Goal: Information Seeking & Learning: Learn about a topic

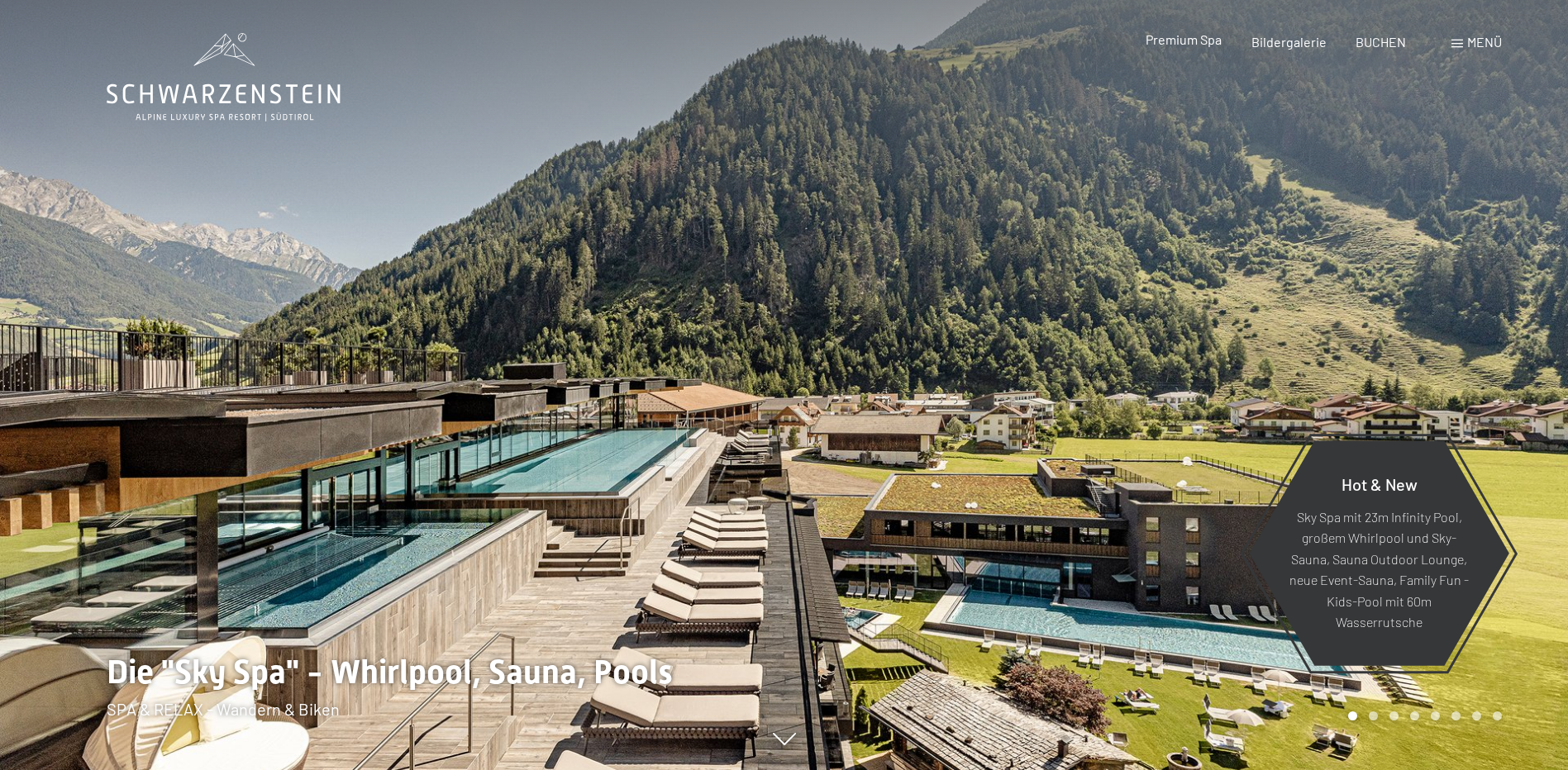
click at [1206, 50] on div "Premium Spa Bildergalerie BUCHEN" at bounding box center [1261, 43] width 347 height 19
click at [1198, 38] on span "Premium Spa" at bounding box center [1184, 39] width 76 height 16
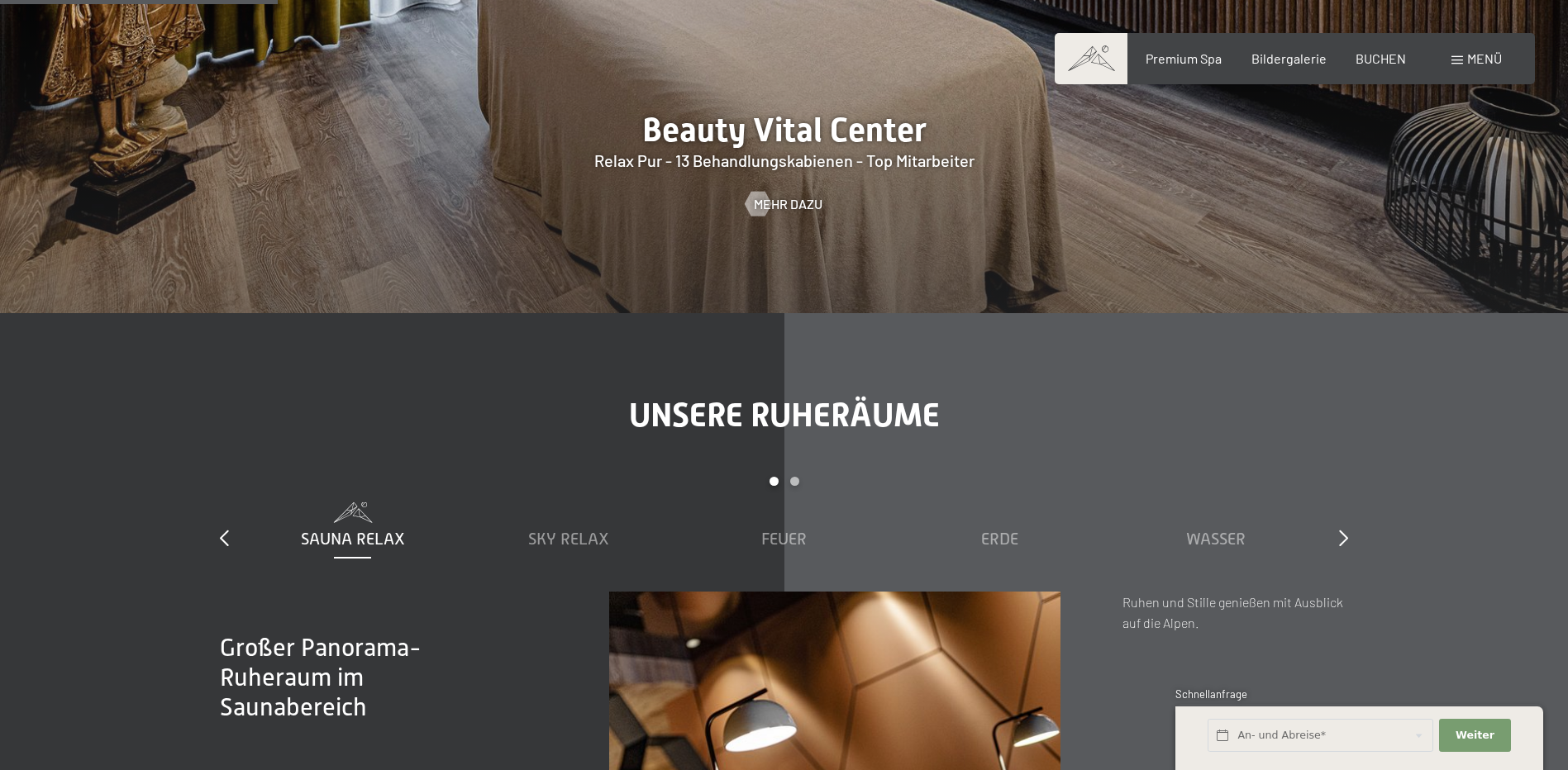
scroll to position [2232, 0]
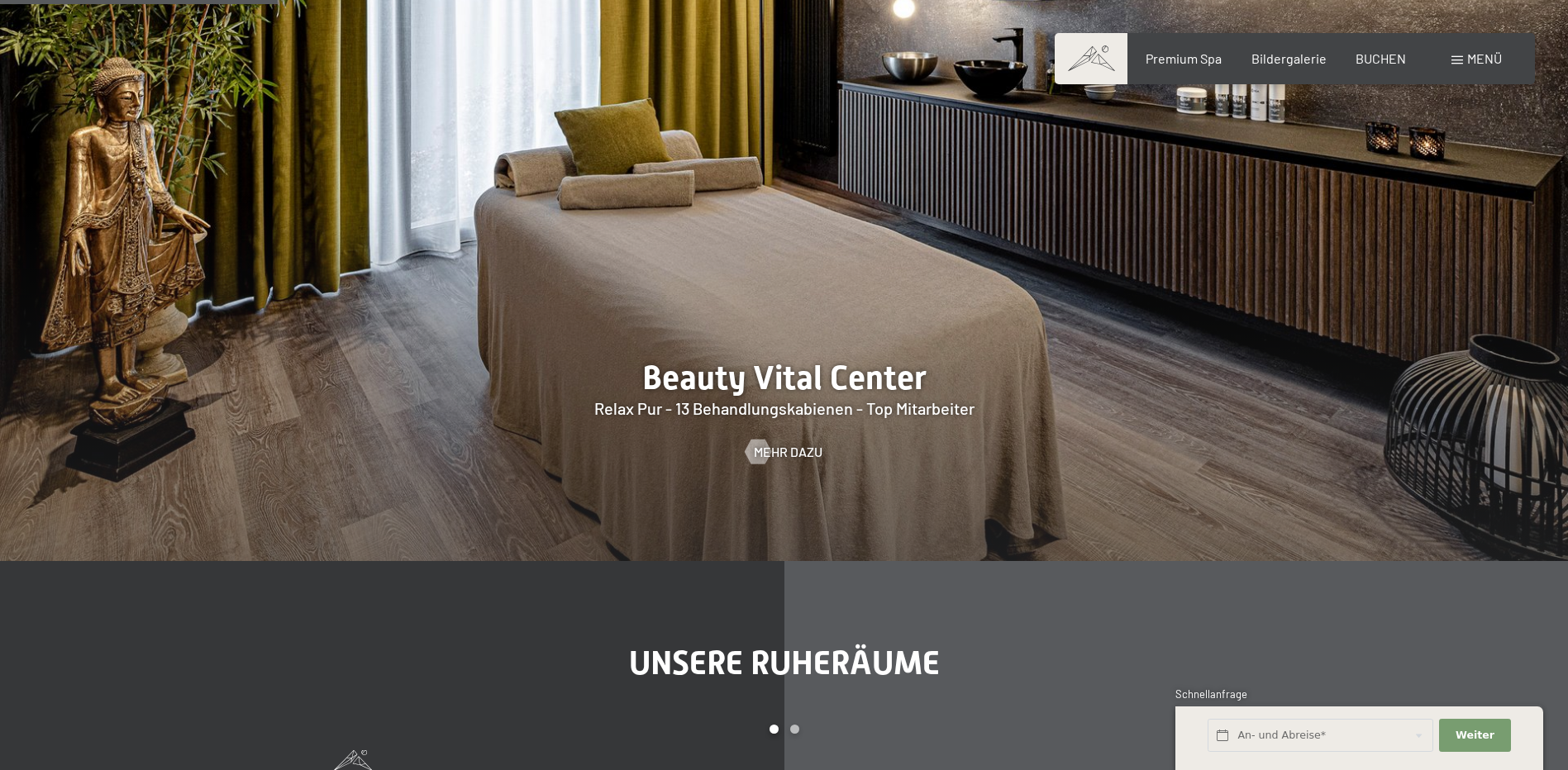
click at [776, 381] on div at bounding box center [784, 225] width 1568 height 671
click at [803, 443] on span "Mehr dazu" at bounding box center [804, 453] width 68 height 19
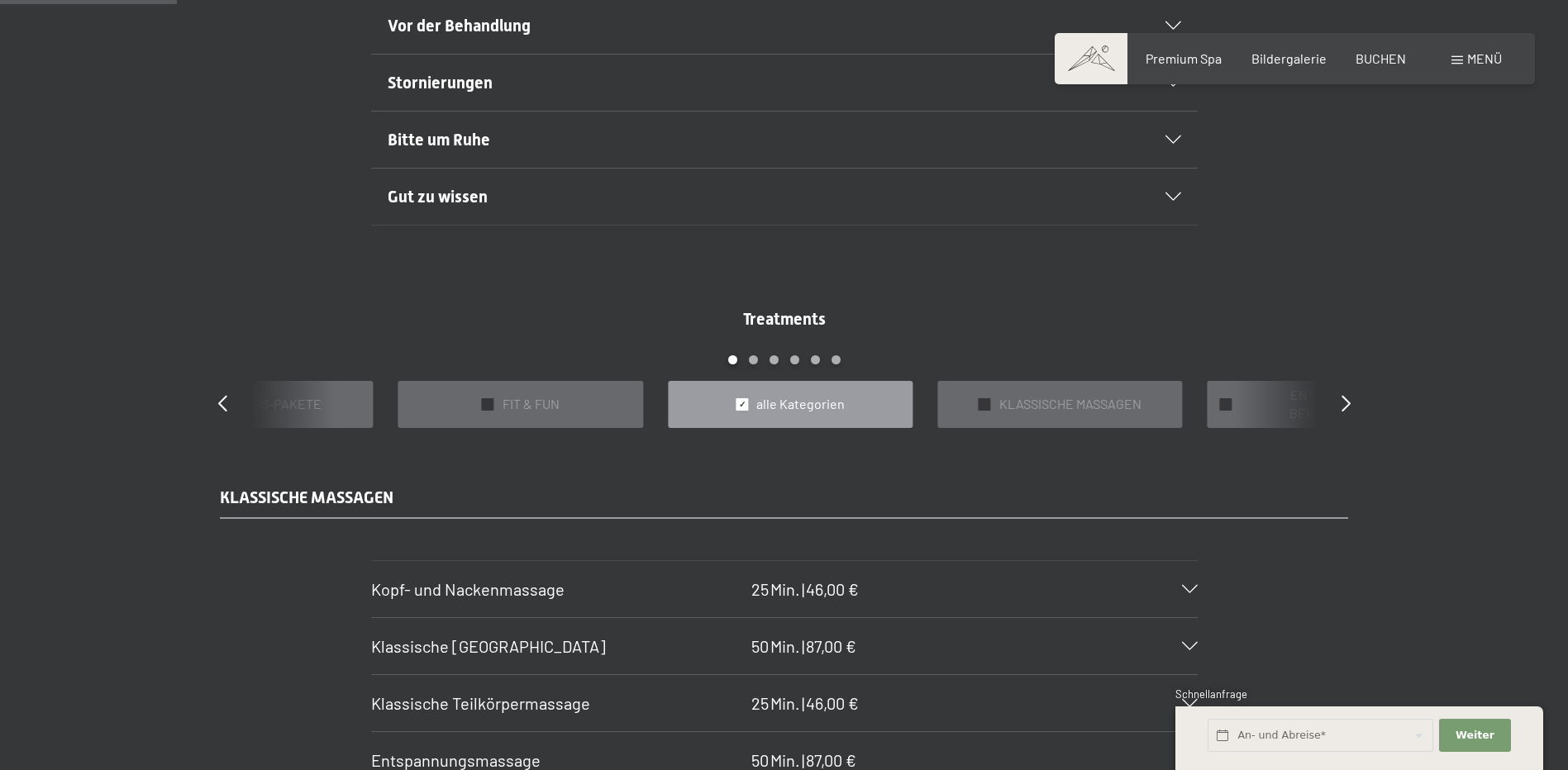
scroll to position [1488, 0]
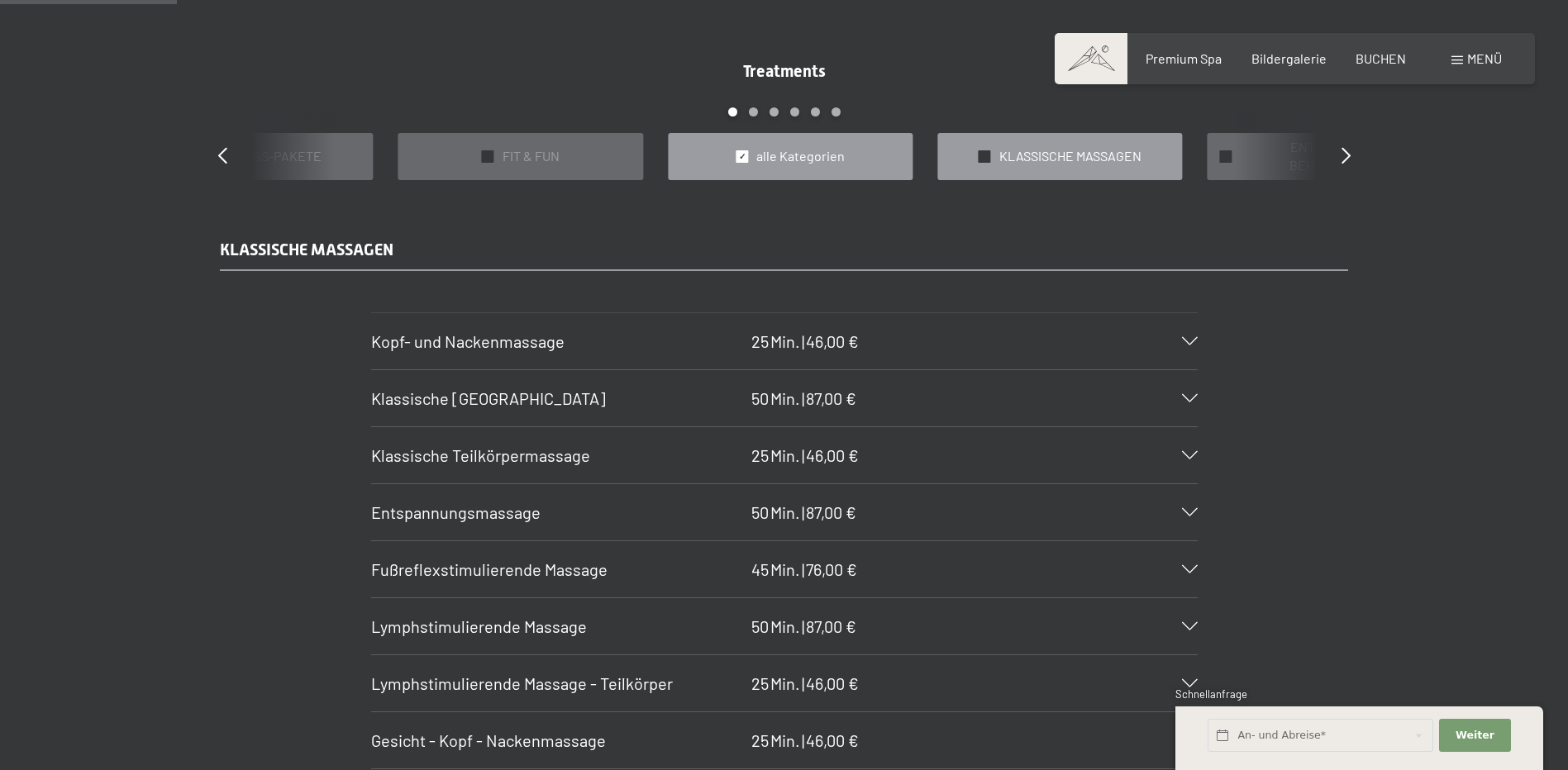
click at [979, 165] on div "✓ KLASSISCHE MASSAGEN" at bounding box center [1060, 156] width 244 height 47
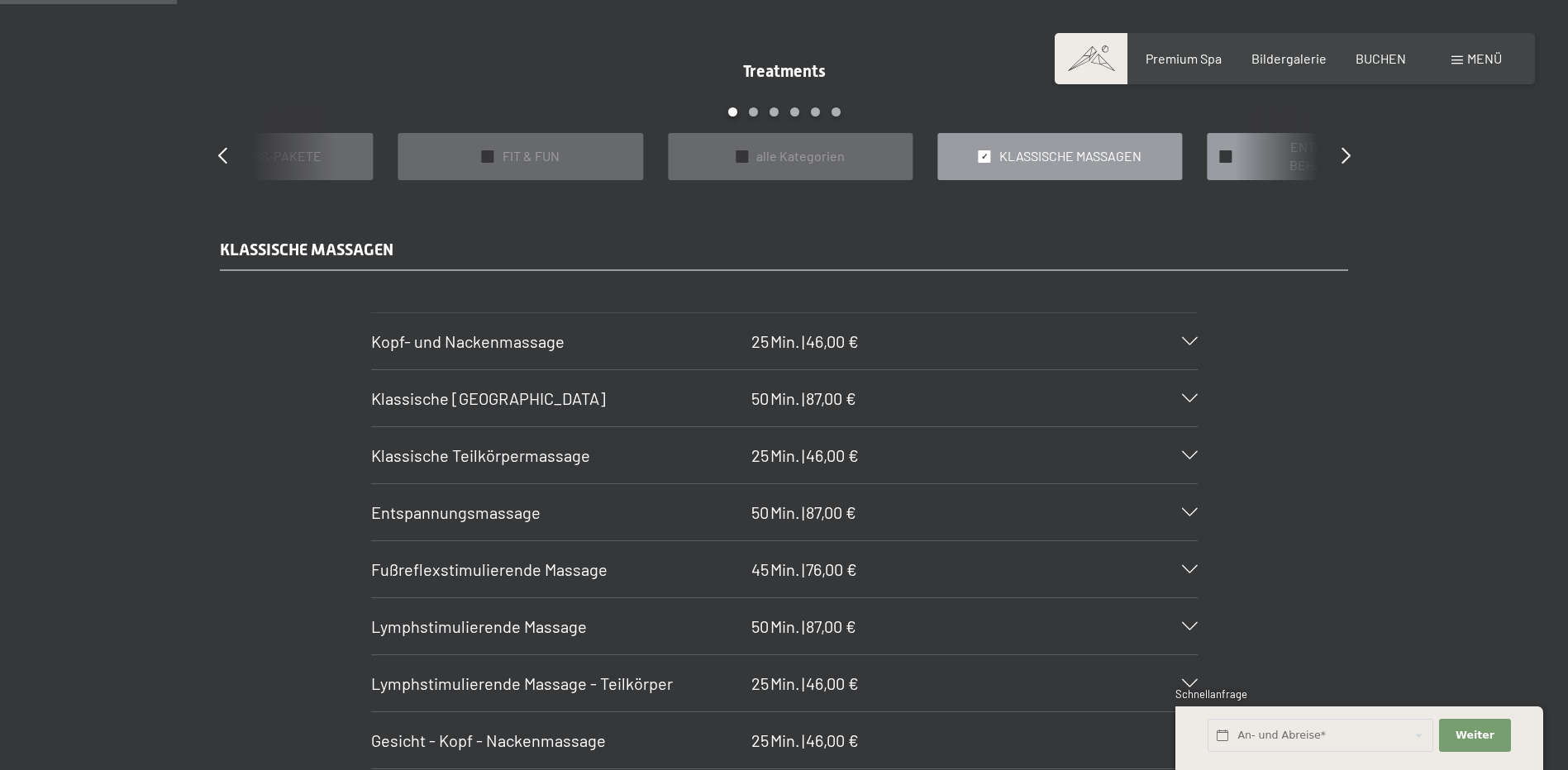
click at [1288, 166] on span "ENTSPANNENDE BEHANDLUNGEN" at bounding box center [1339, 156] width 199 height 37
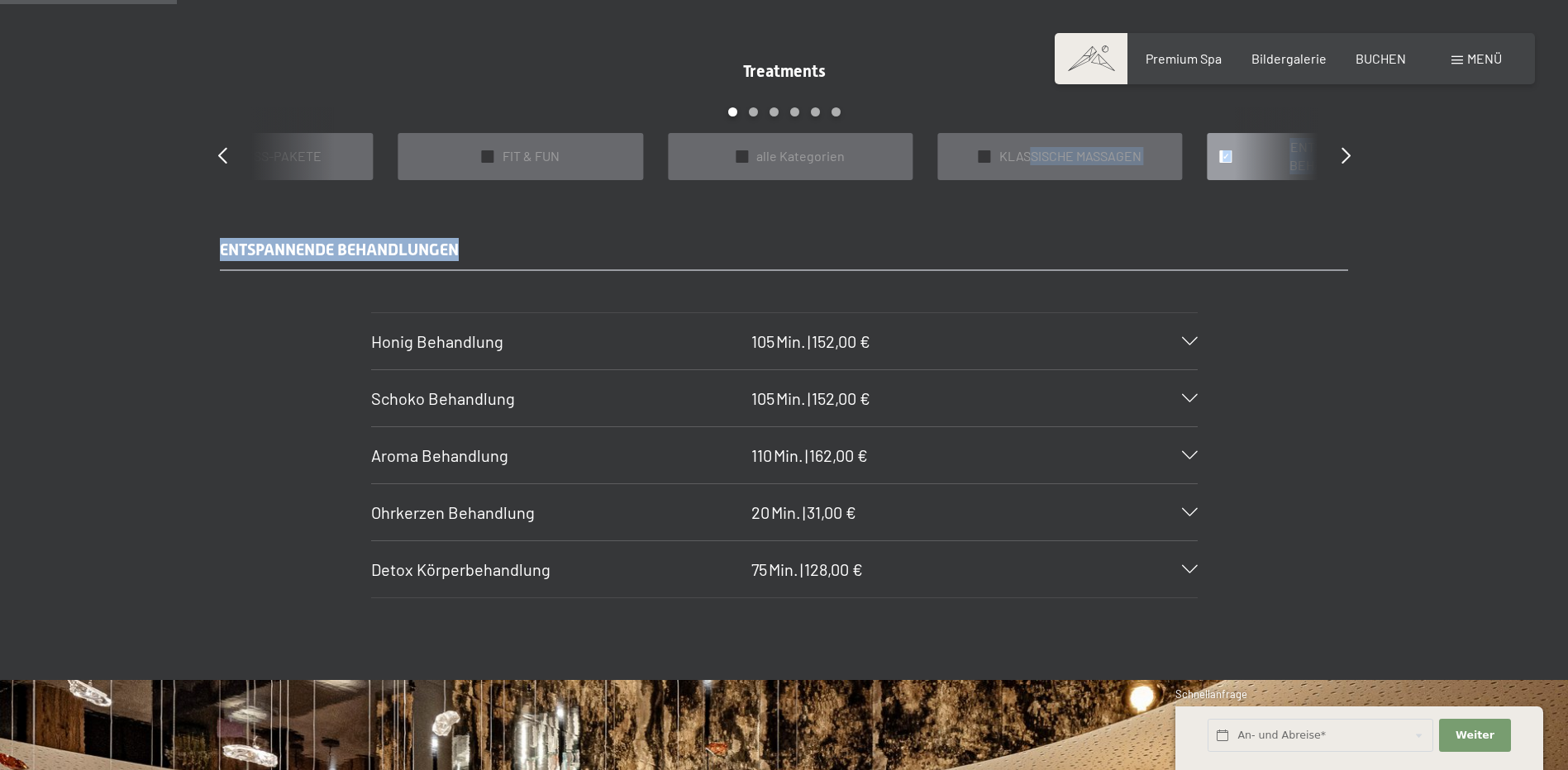
drag, startPoint x: 1297, startPoint y: 162, endPoint x: 522, endPoint y: 201, distance: 776.0
click at [522, 201] on div "Treatments slide 3 to 7 of 22 ✓ BÄDER & PACKUNGEN ✓ VORFREUDE FÜR WERDENDE MÜTT…" at bounding box center [784, 329] width 1568 height 703
click at [1239, 160] on div "✓ ENTSPANNENDE BEHANDLUNGEN" at bounding box center [1329, 156] width 244 height 47
click at [1342, 158] on icon at bounding box center [1347, 155] width 9 height 17
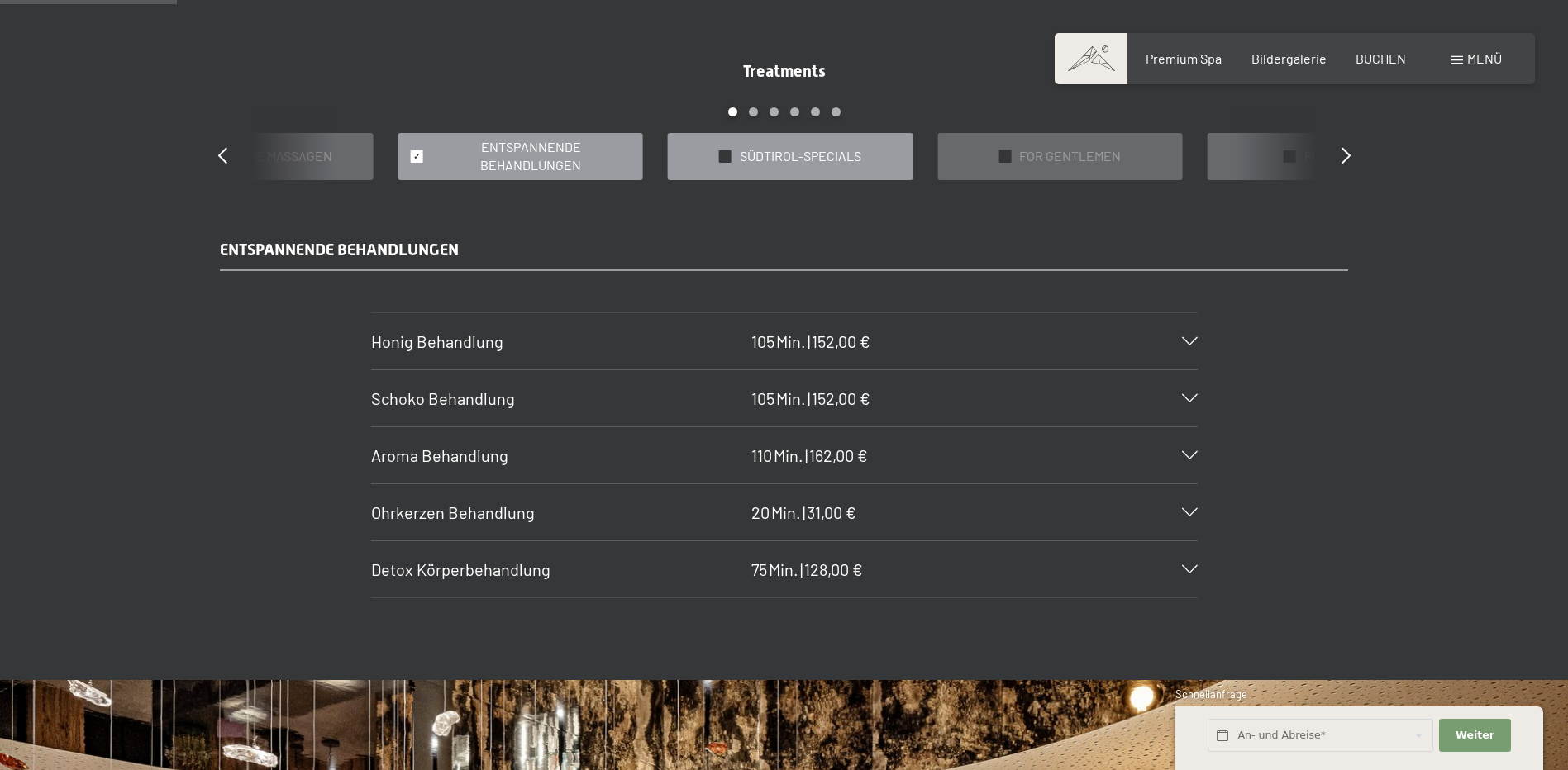
click at [859, 148] on span "SÜDTIROL-SPECIALS" at bounding box center [800, 156] width 121 height 19
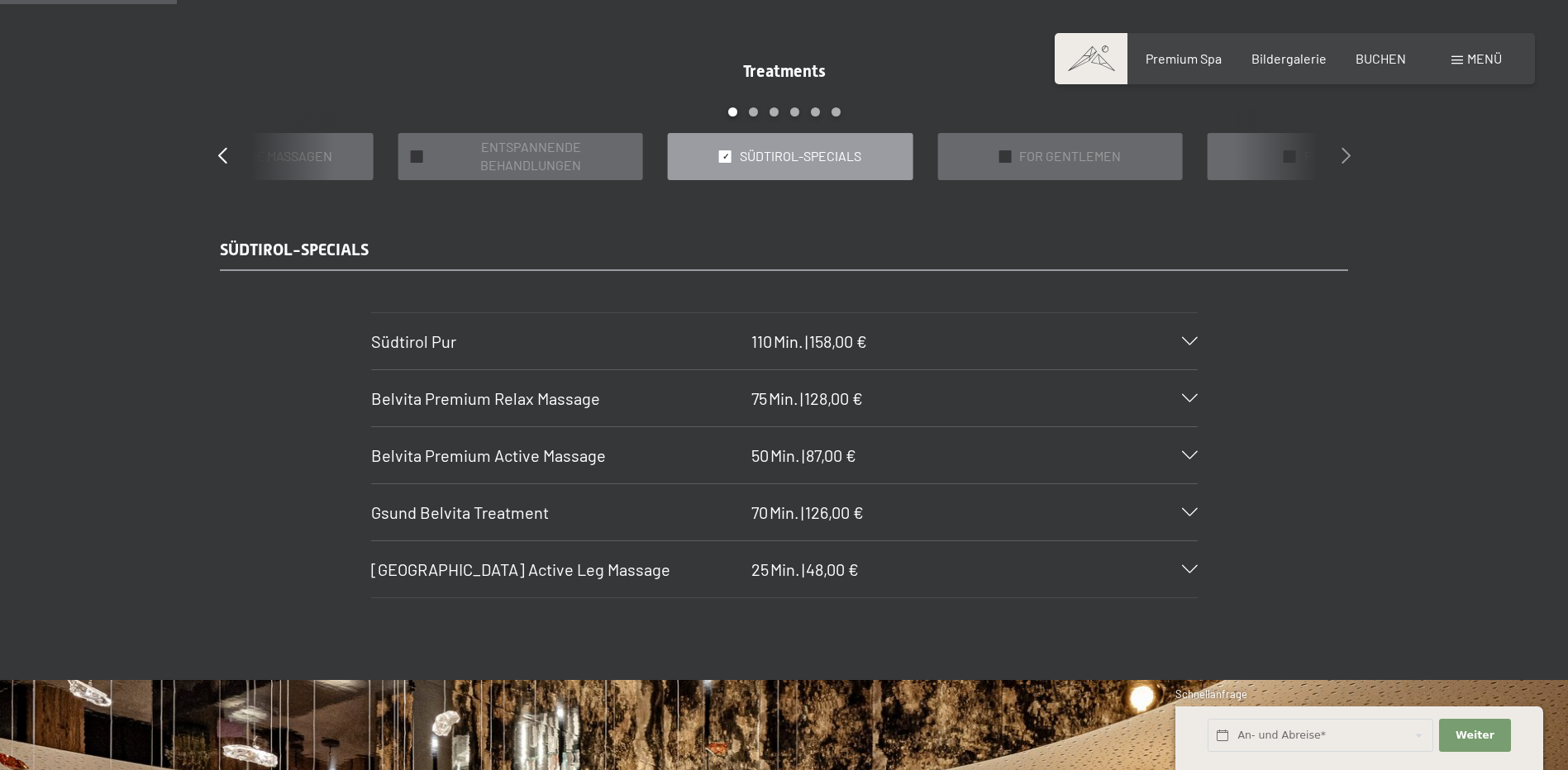
click at [1344, 152] on icon at bounding box center [1347, 155] width 9 height 17
click at [824, 156] on span "PERFECT BODY [MEDICAL_DATA] & CO" at bounding box center [800, 156] width 199 height 37
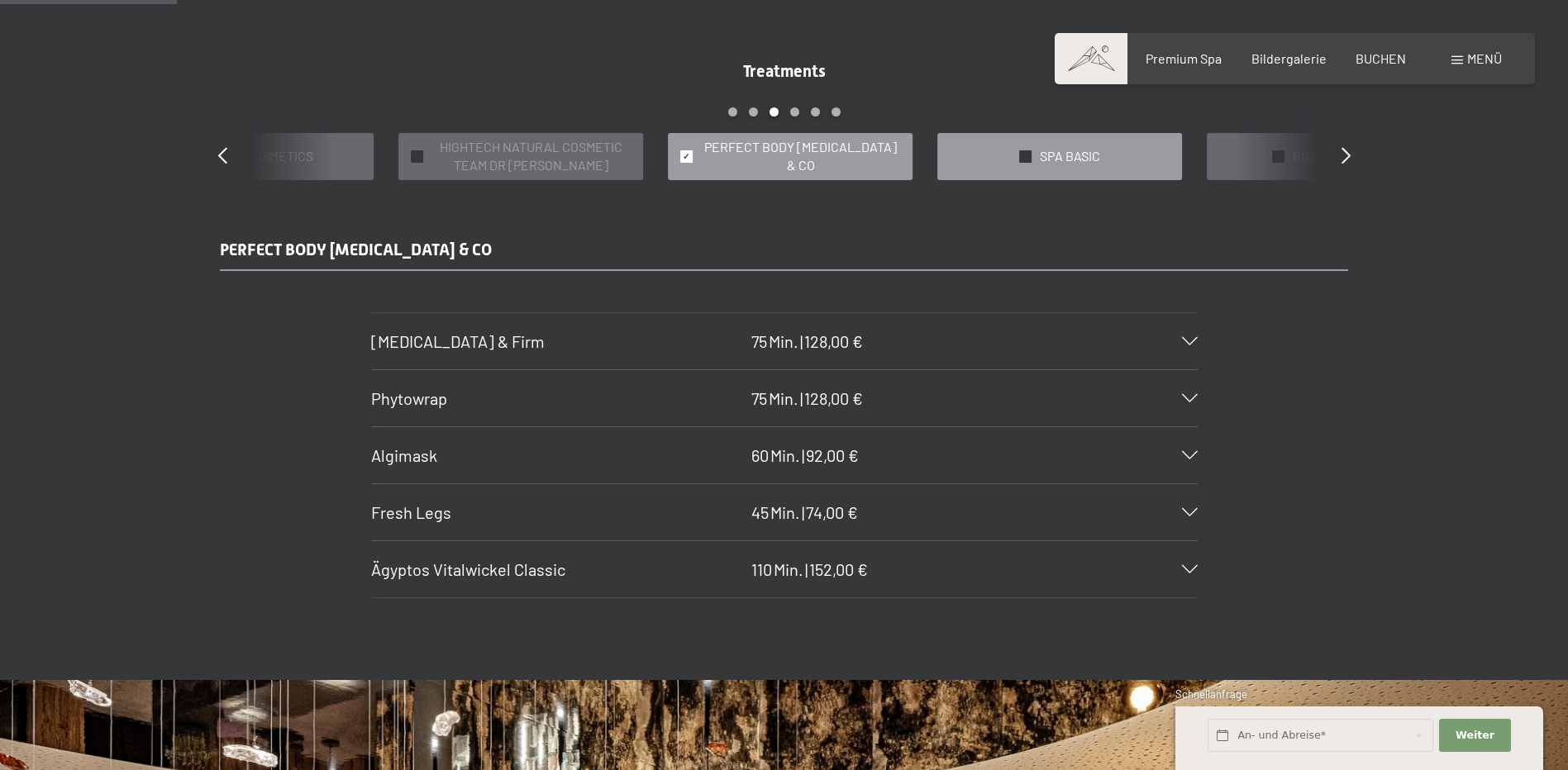
click at [1030, 158] on div at bounding box center [1025, 156] width 12 height 12
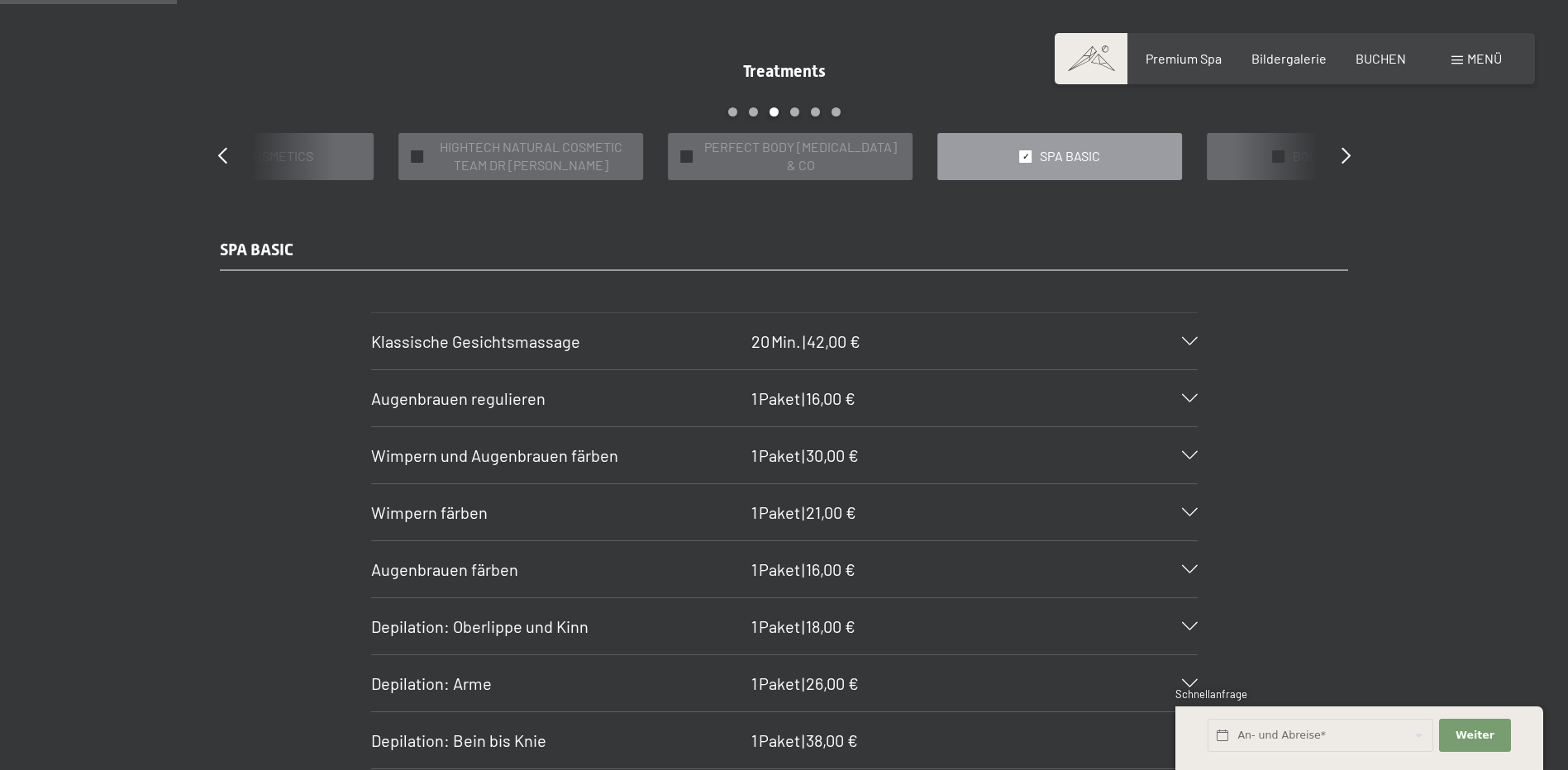
click at [1103, 158] on div "✓ SPA BASIC" at bounding box center [1060, 156] width 244 height 47
click at [1259, 156] on div "✓ BODY PEELINGS" at bounding box center [1329, 156] width 244 height 47
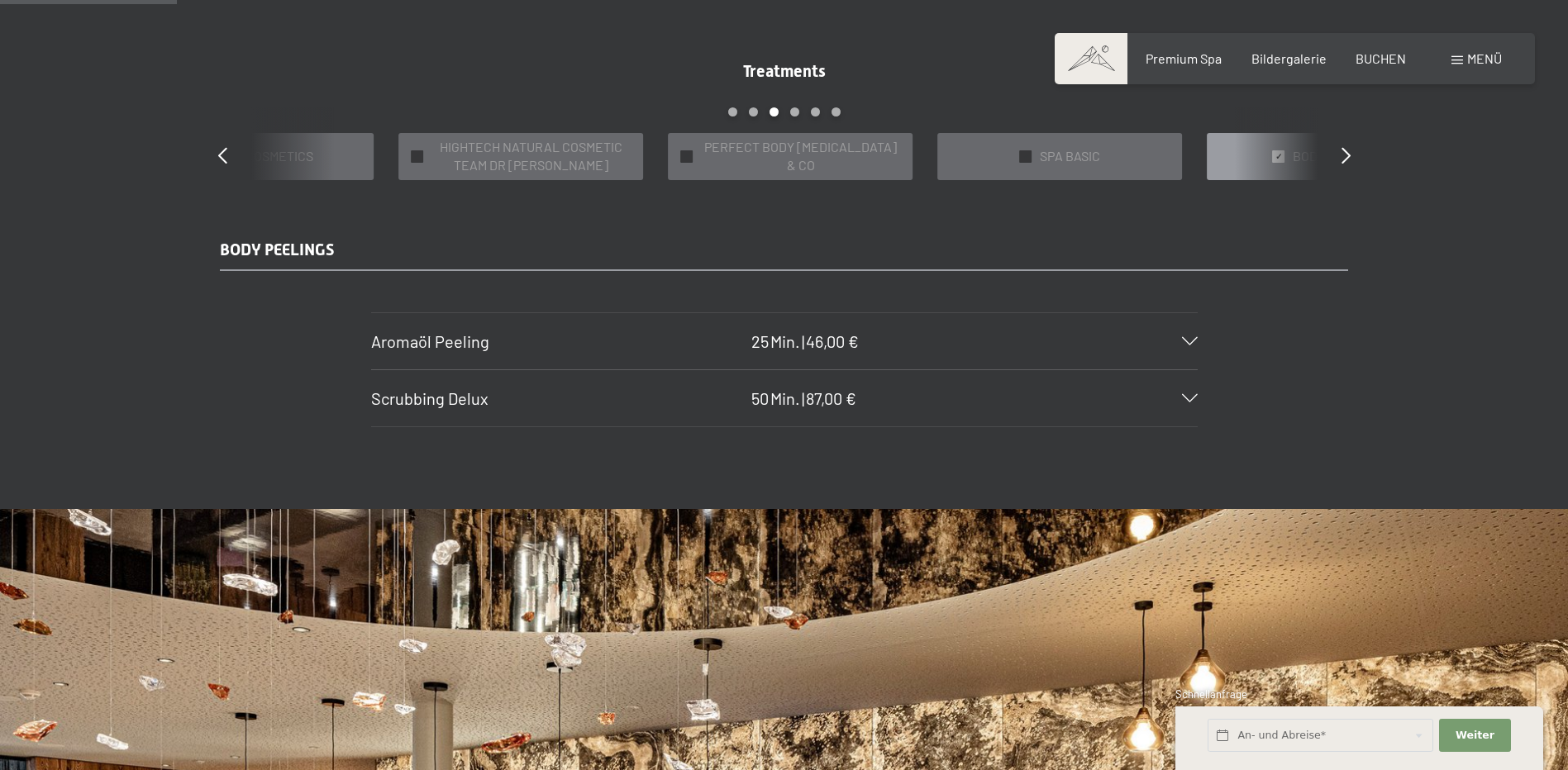
click at [1336, 158] on div "Treatments slide 12 to 16 of 22 ✓ BÄDER & PACKUNGEN ✓ VORFREUDE FÜR WERDENDE MÜ…" at bounding box center [785, 119] width 1190 height 120
click at [1342, 158] on icon at bounding box center [1347, 155] width 9 height 17
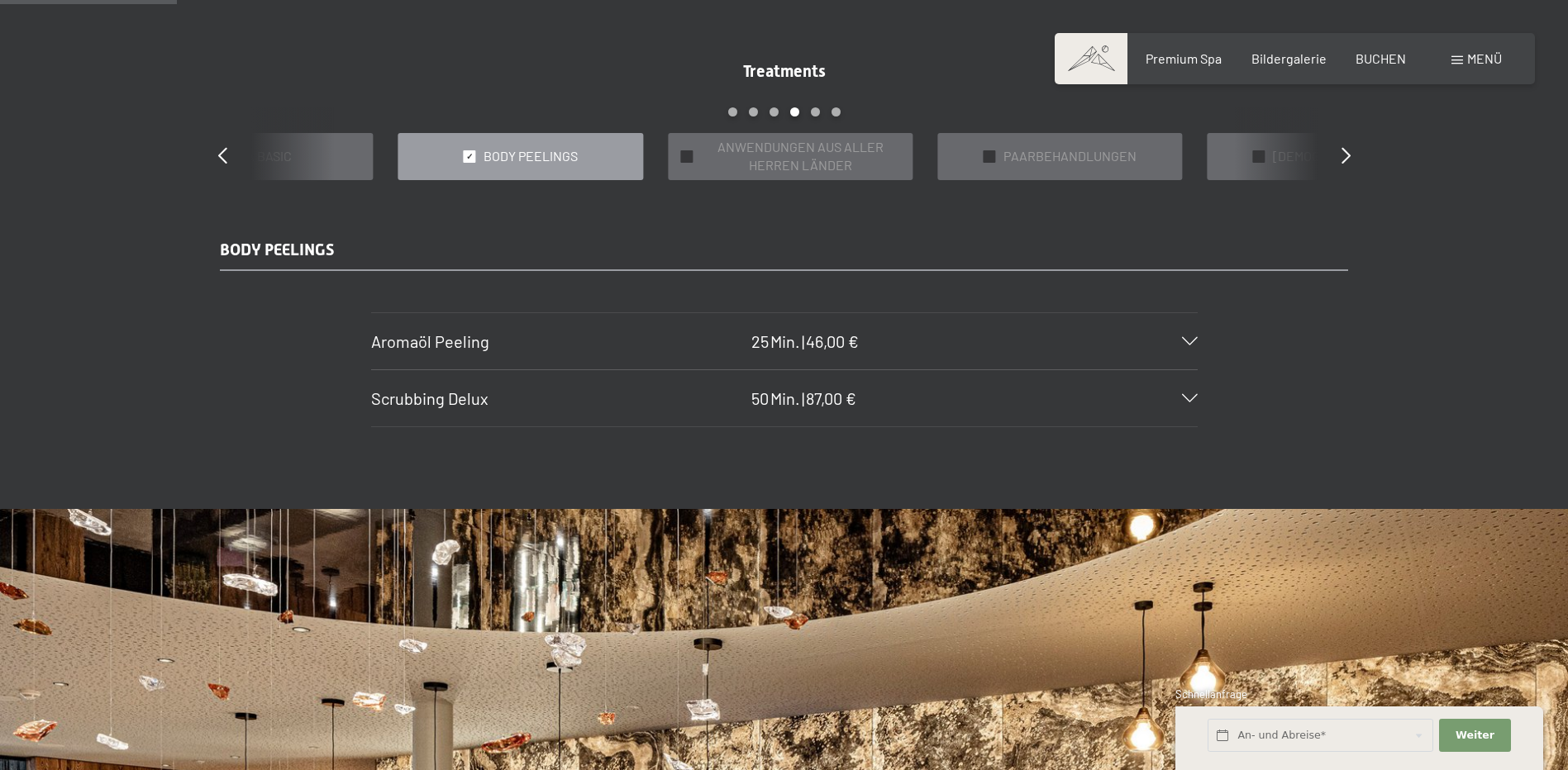
click at [1188, 395] on icon at bounding box center [1189, 398] width 16 height 8
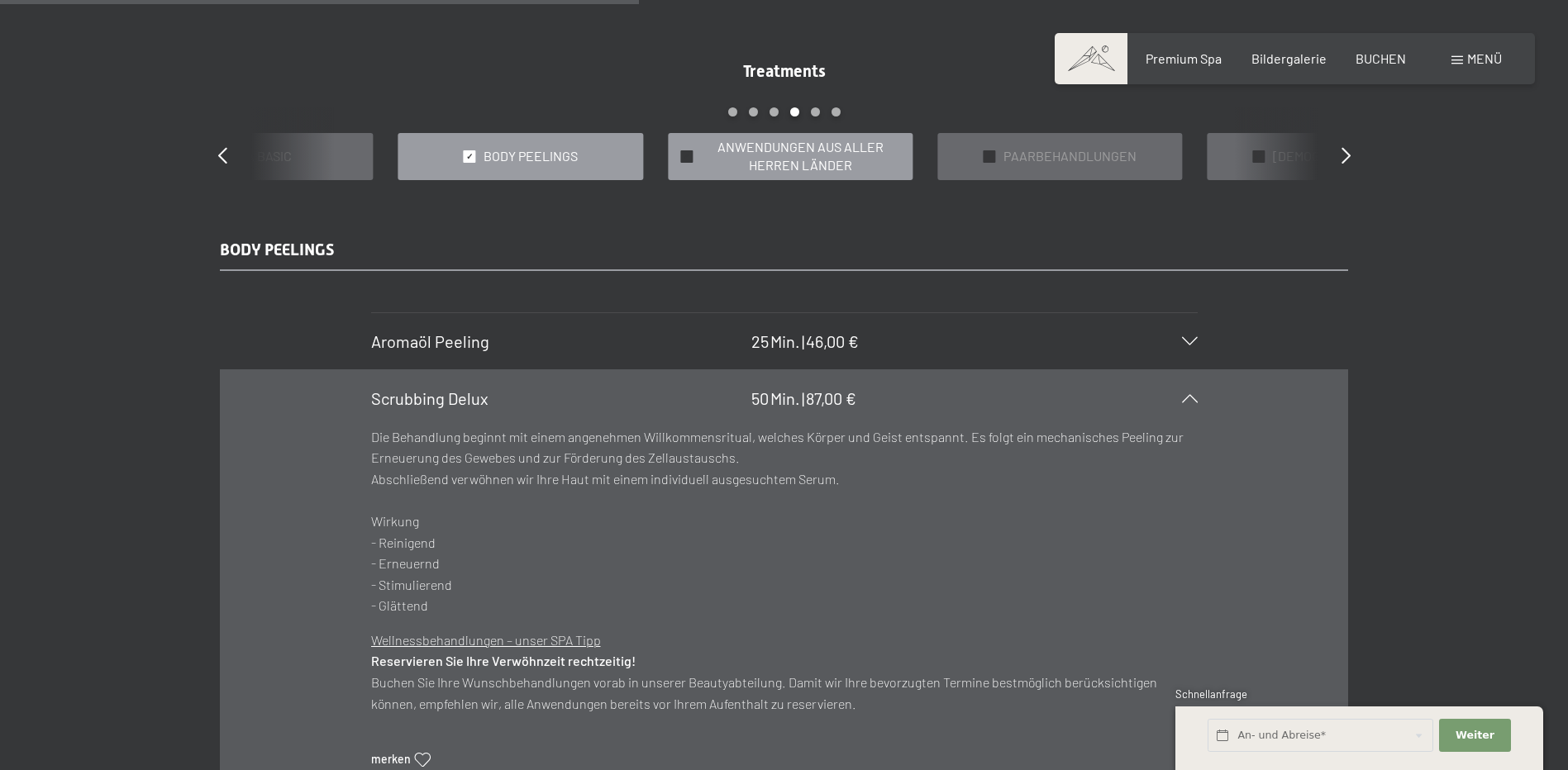
click at [813, 164] on span "ANWENDUNGEN AUS ALLER HERREN LÄNDER" at bounding box center [800, 156] width 199 height 37
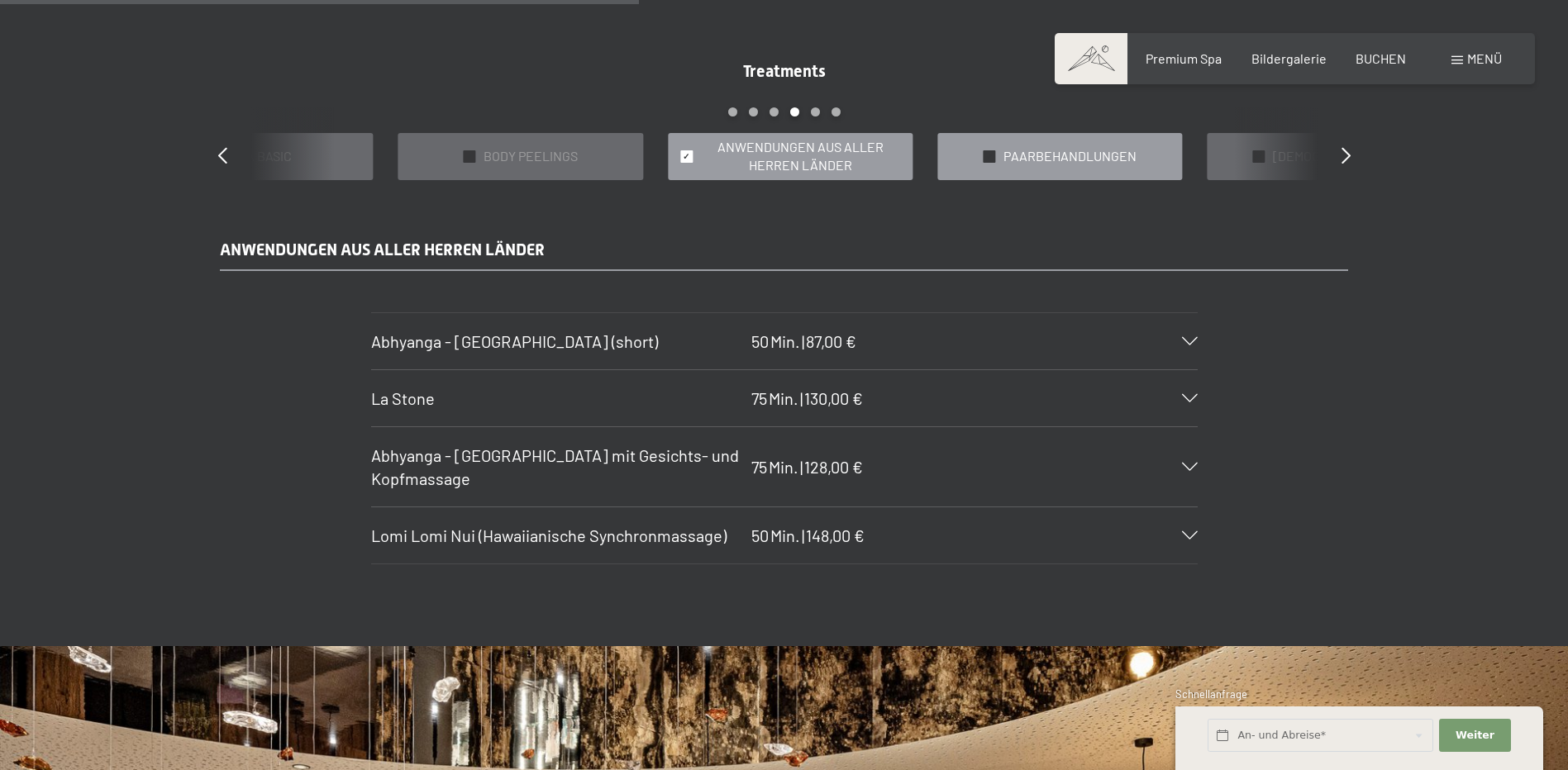
click at [995, 161] on div "✓" at bounding box center [989, 156] width 12 height 12
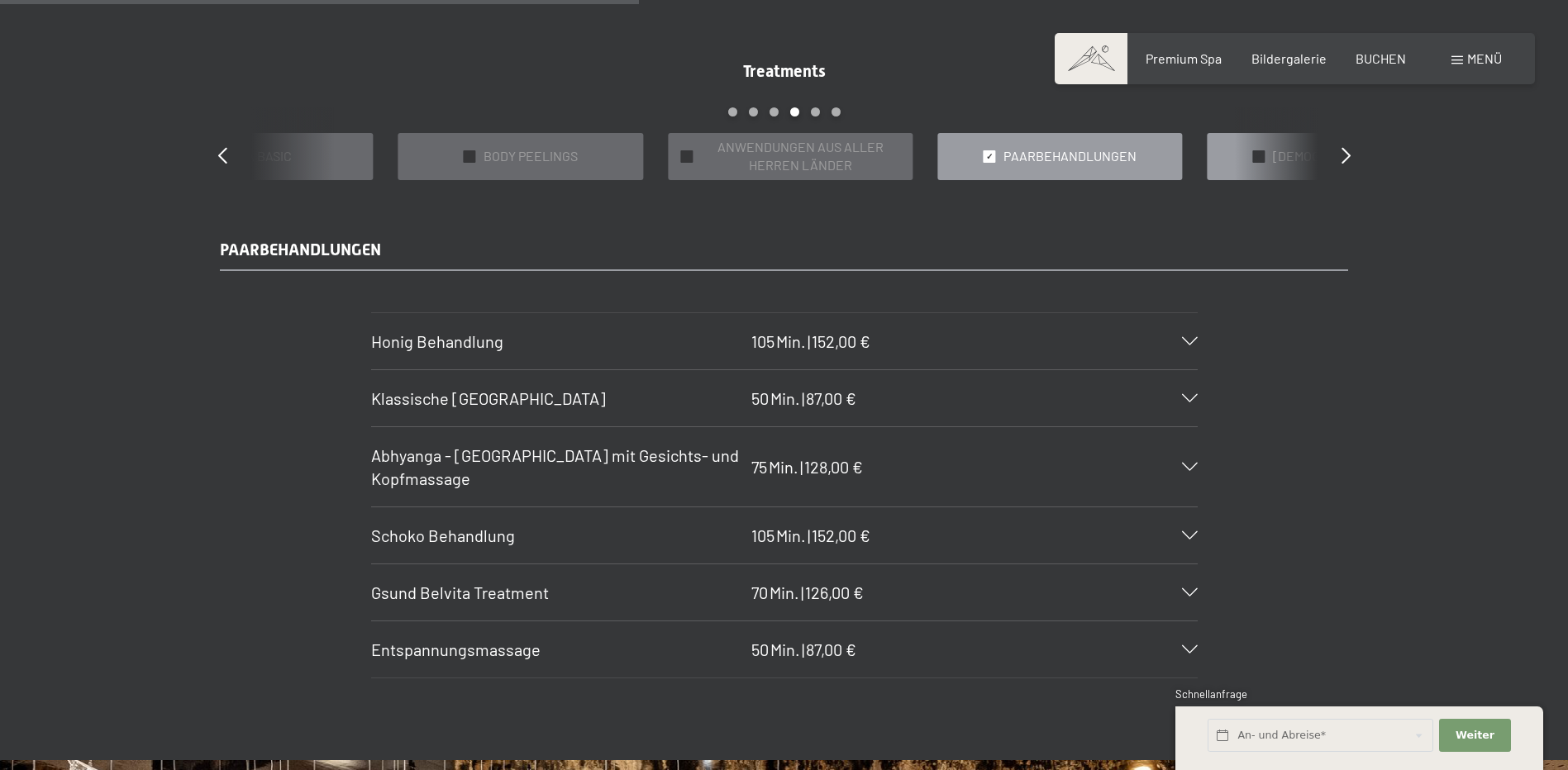
click at [1258, 162] on div "✓ [DEMOGRAPHIC_DATA]" at bounding box center [1329, 156] width 244 height 47
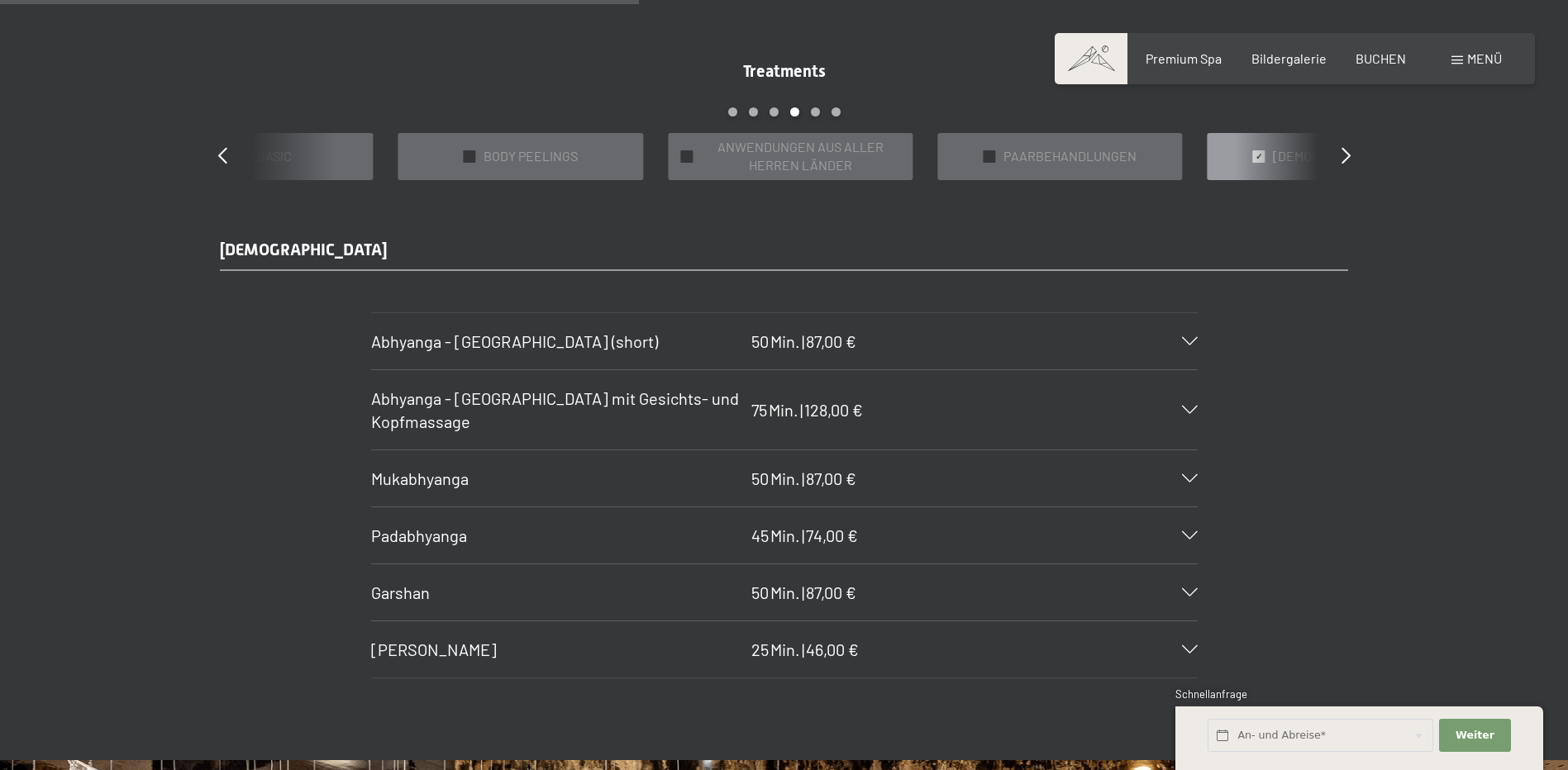
click at [1184, 583] on div "Garshan 50 Min. | 87,00 €" at bounding box center [784, 592] width 827 height 56
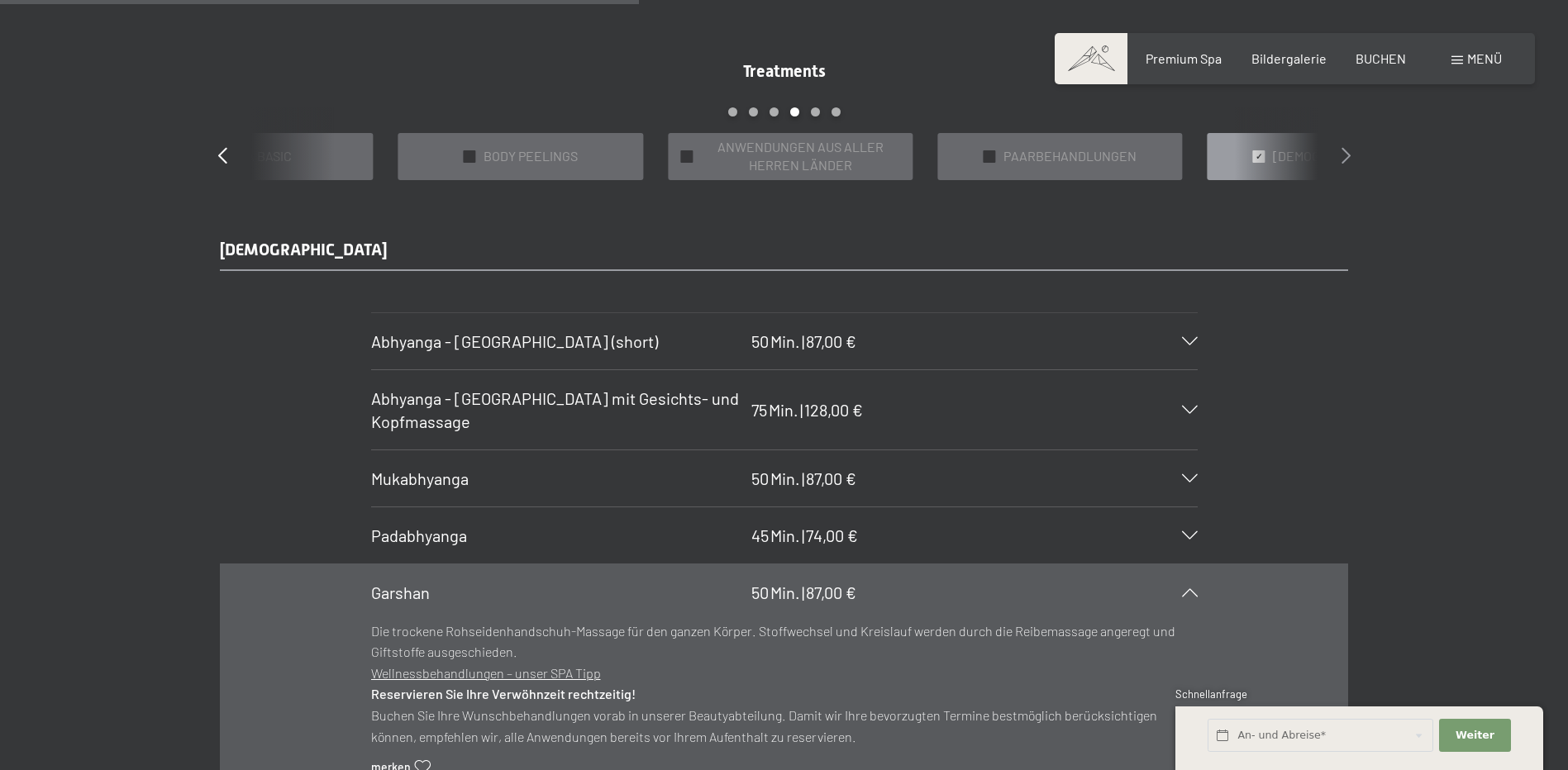
click at [1349, 152] on icon at bounding box center [1347, 155] width 9 height 17
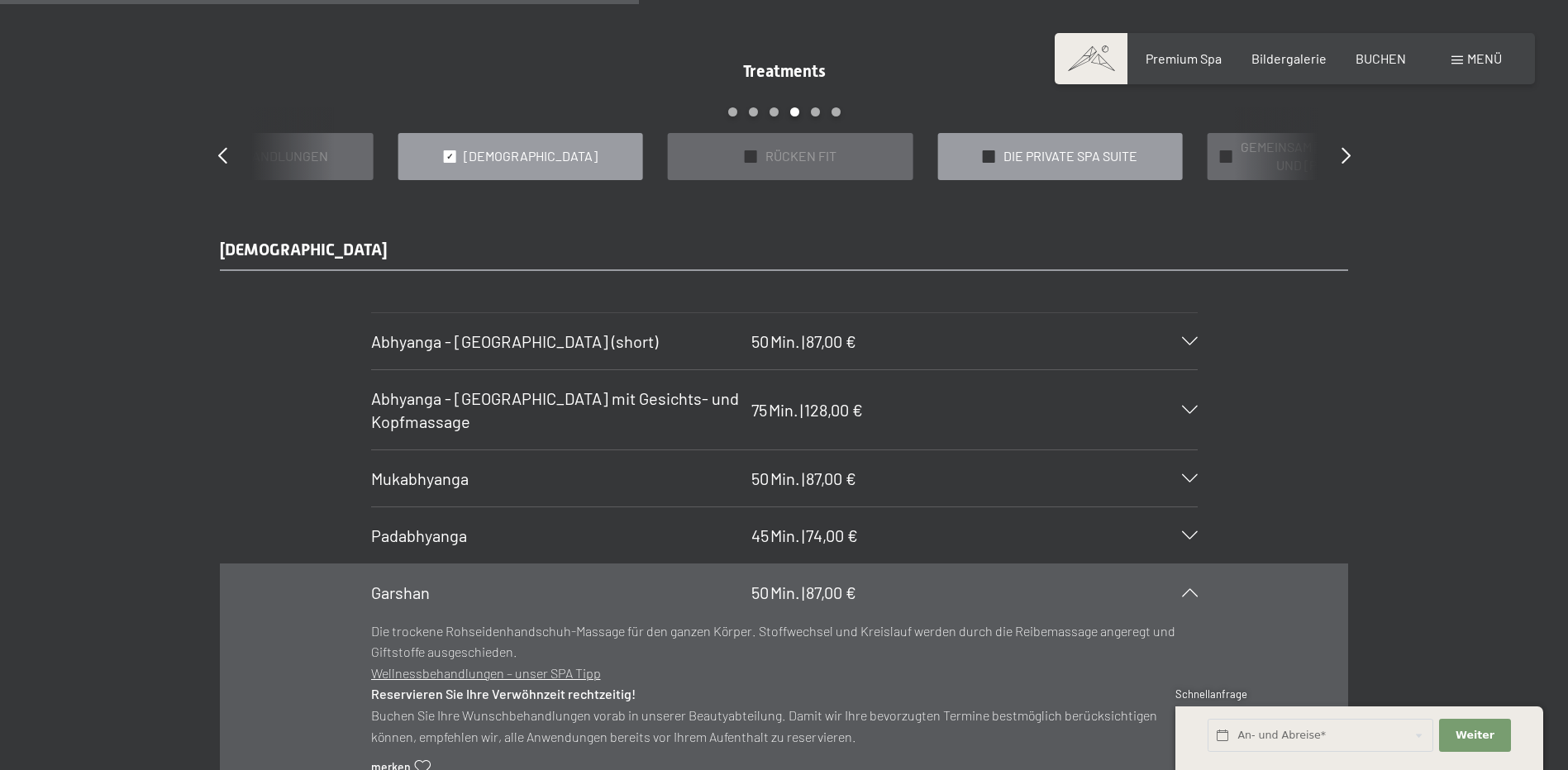
click at [1141, 163] on div "✓ DIE PRIVATE SPA SUITE" at bounding box center [1060, 156] width 244 height 47
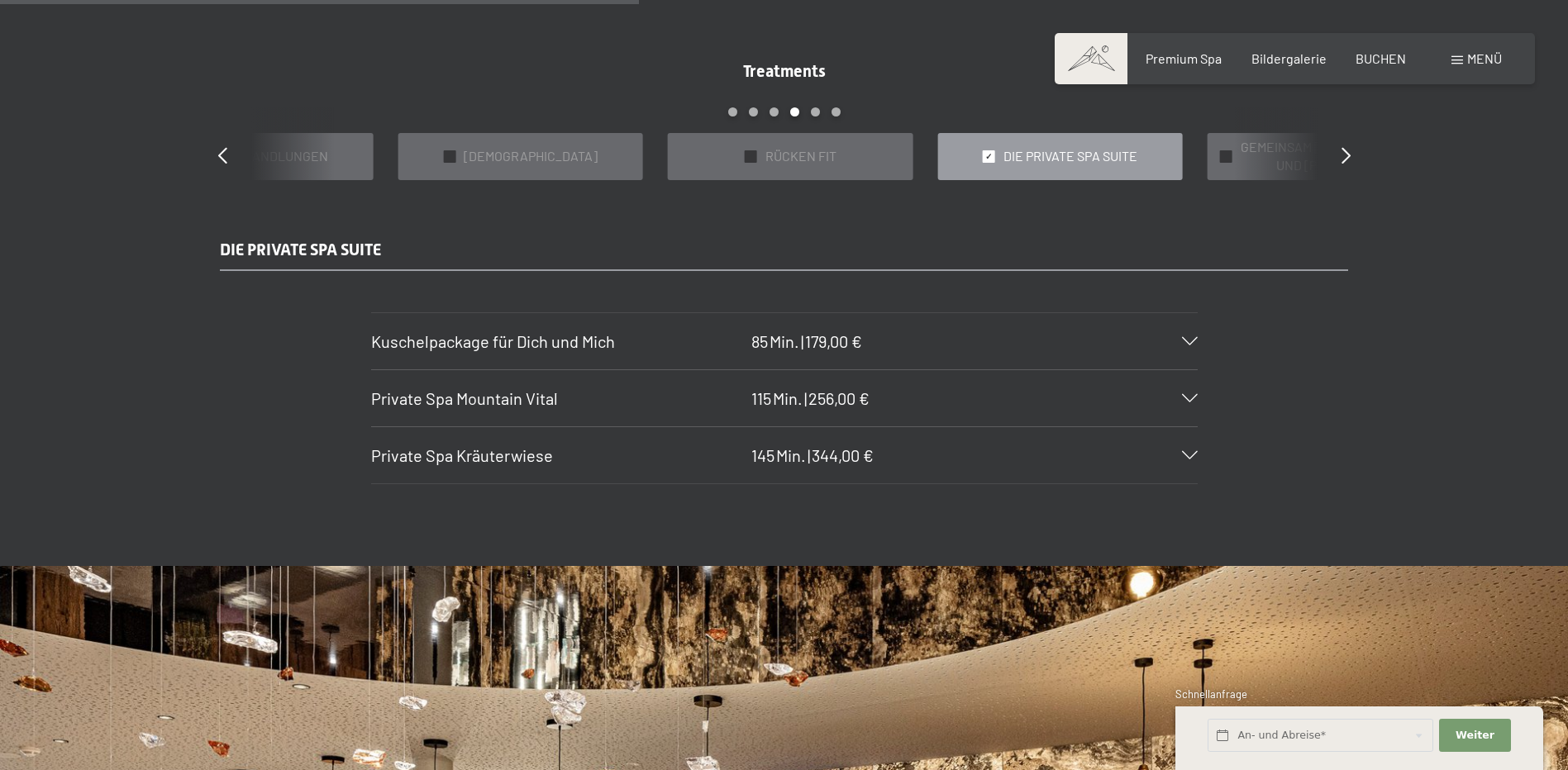
click at [1329, 150] on div "Treatments slide 18 to 22 of 22 ✓ BÄDER & PACKUNGEN ✓ VORFREUDE FÜR WERDENDE MÜ…" at bounding box center [785, 119] width 1190 height 120
click at [1347, 150] on icon at bounding box center [1347, 155] width 9 height 17
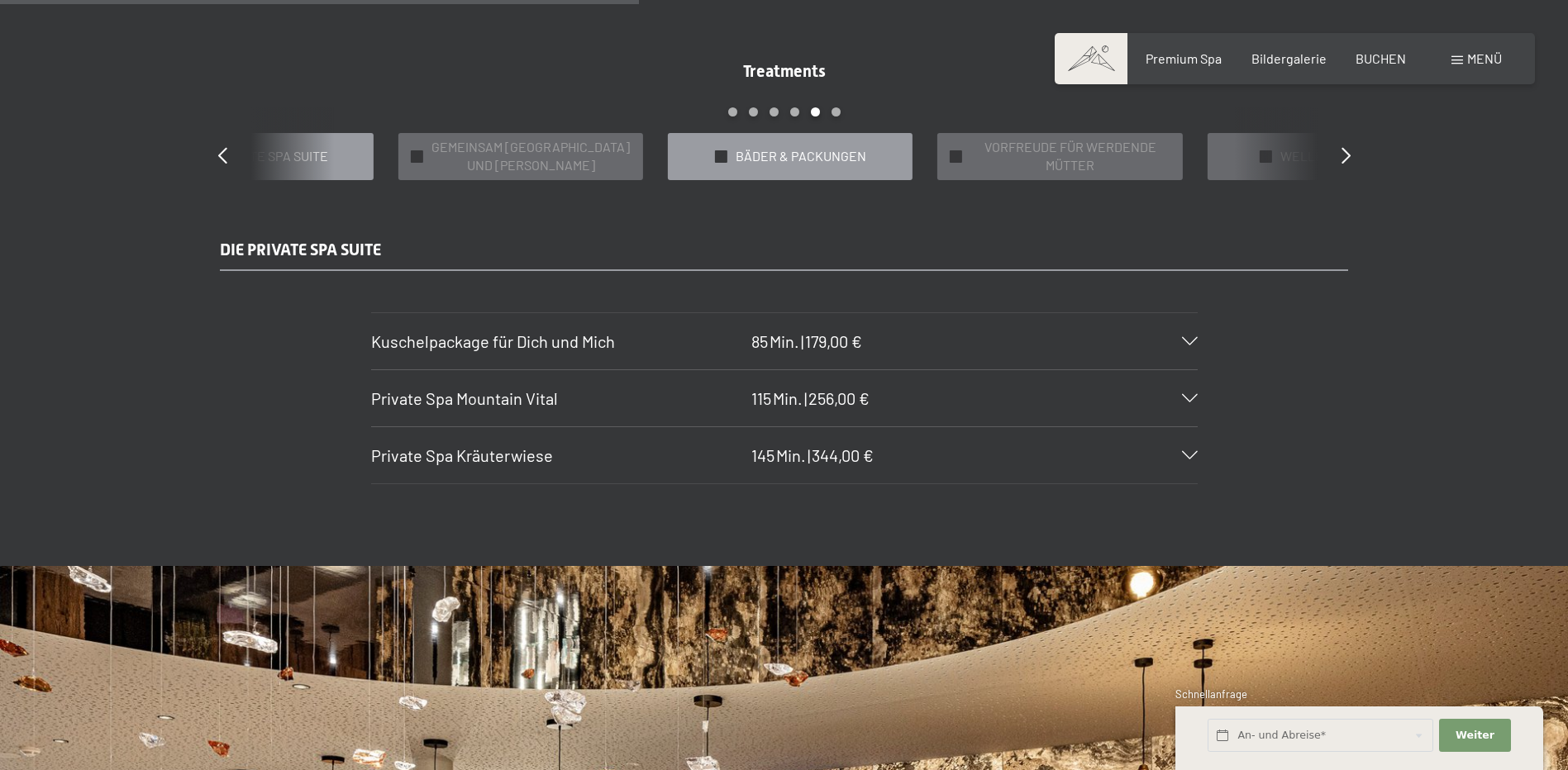
click at [770, 154] on span "BÄDER & PACKUNGEN" at bounding box center [801, 156] width 131 height 19
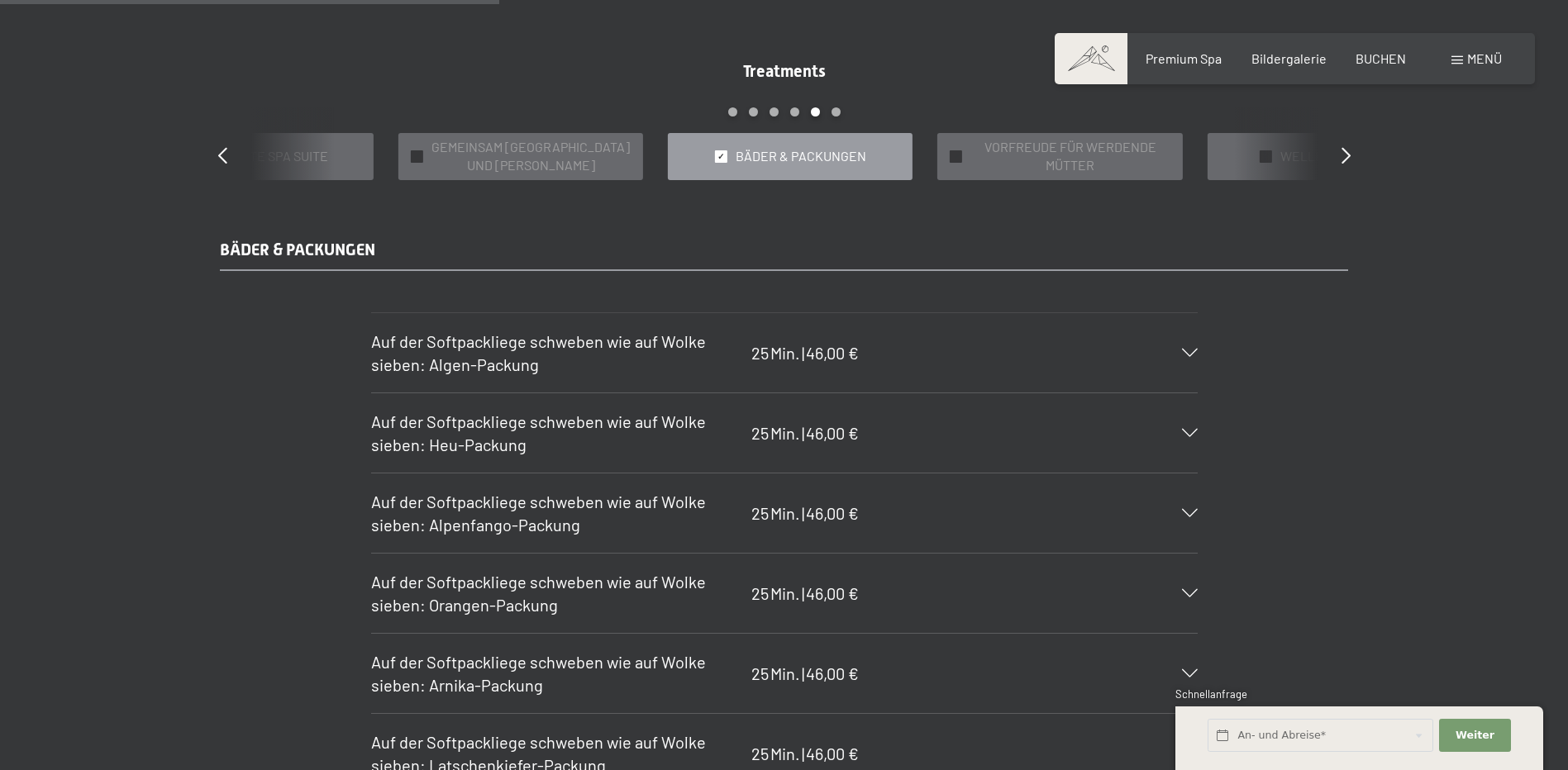
scroll to position [1157, 0]
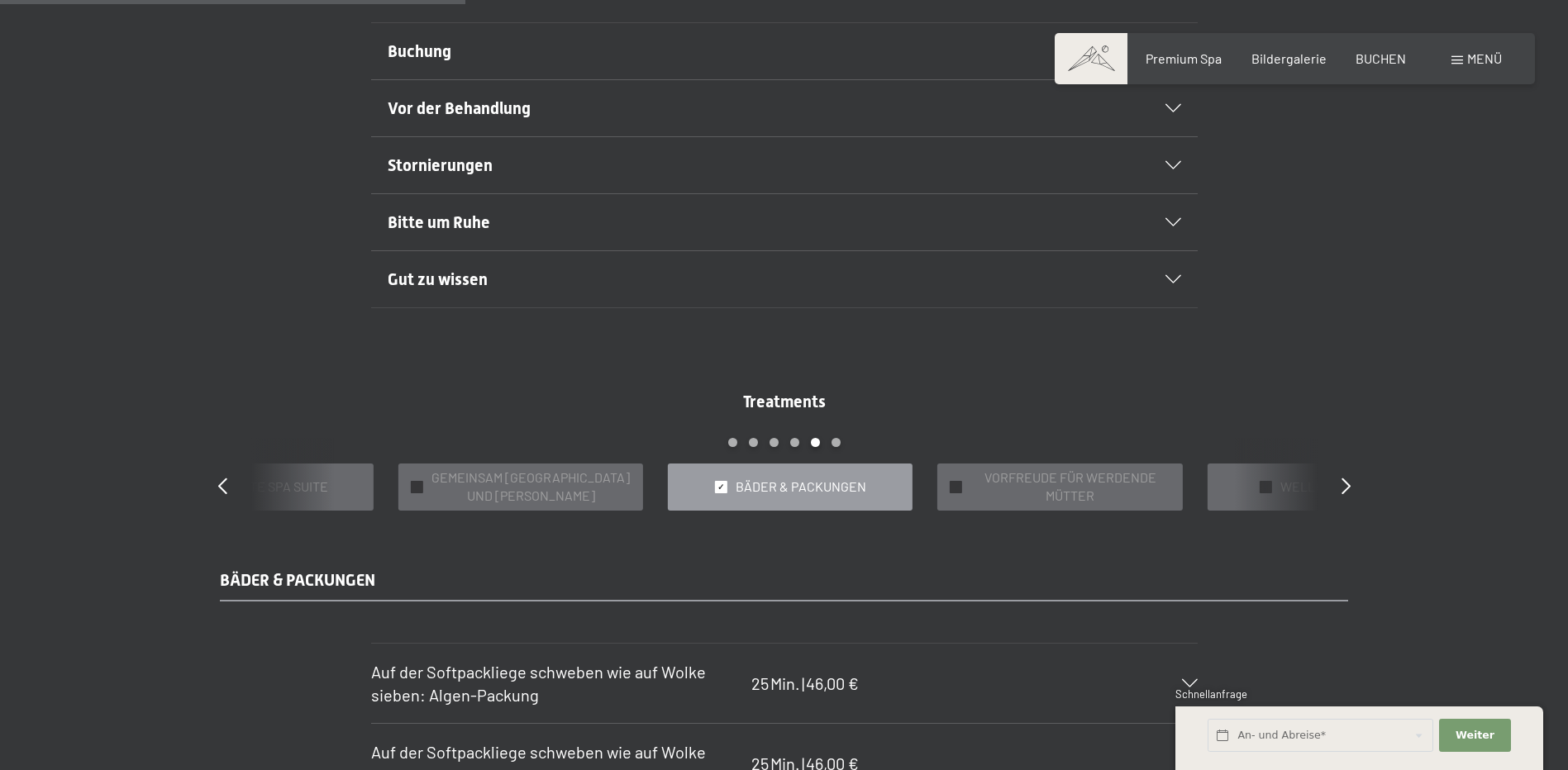
click at [1351, 483] on div "Treatments slide 21 to 25 of 22 ✓ BÄDER & PACKUNGEN ✓ VORFREUDE FÜR WERDENDE MÜ…" at bounding box center [785, 451] width 1190 height 120
click at [1346, 484] on icon at bounding box center [1347, 486] width 9 height 17
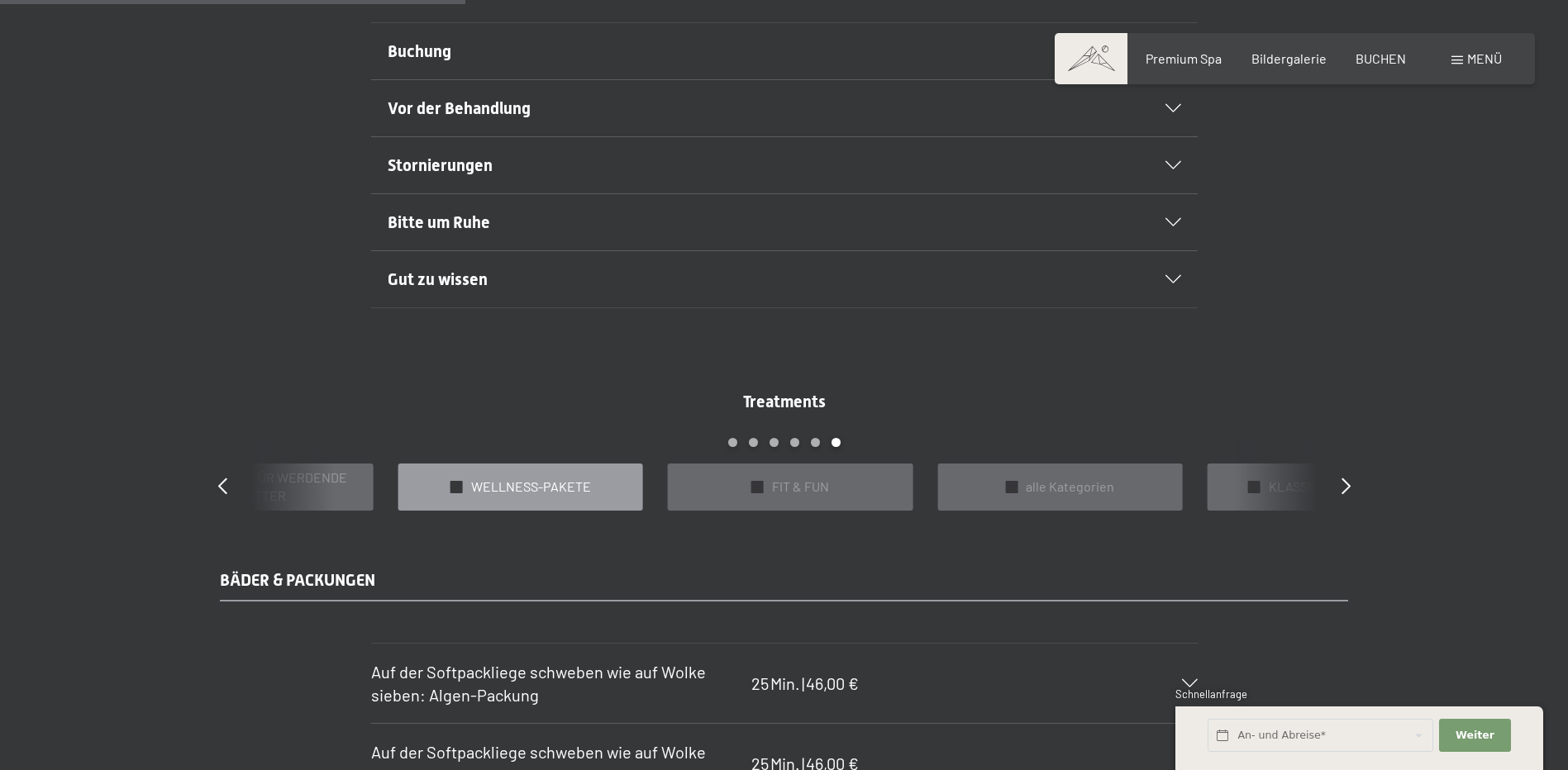
click at [480, 498] on div "✓ WELLNESS-PAKETE" at bounding box center [521, 487] width 244 height 47
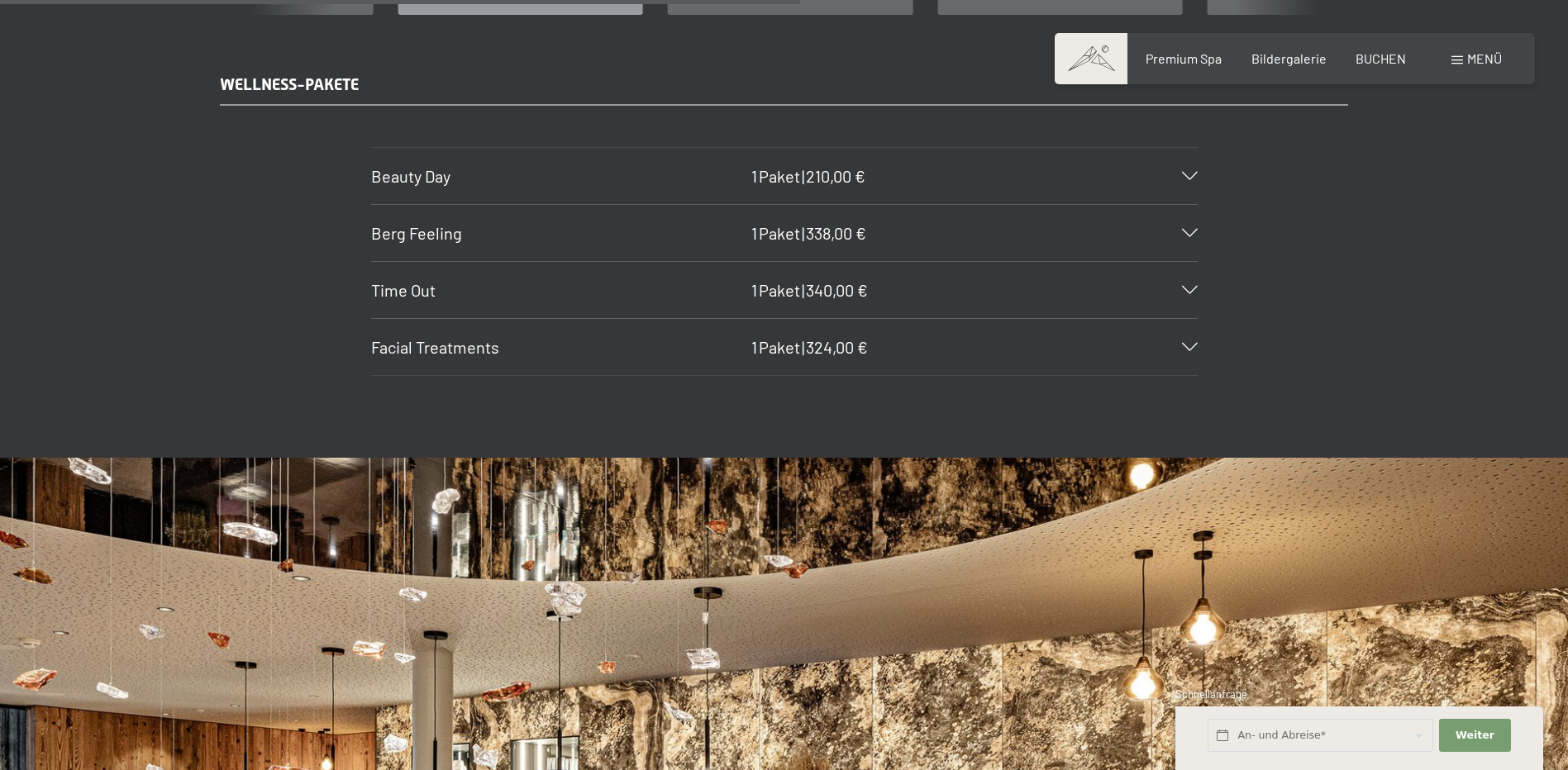
scroll to position [1405, 0]
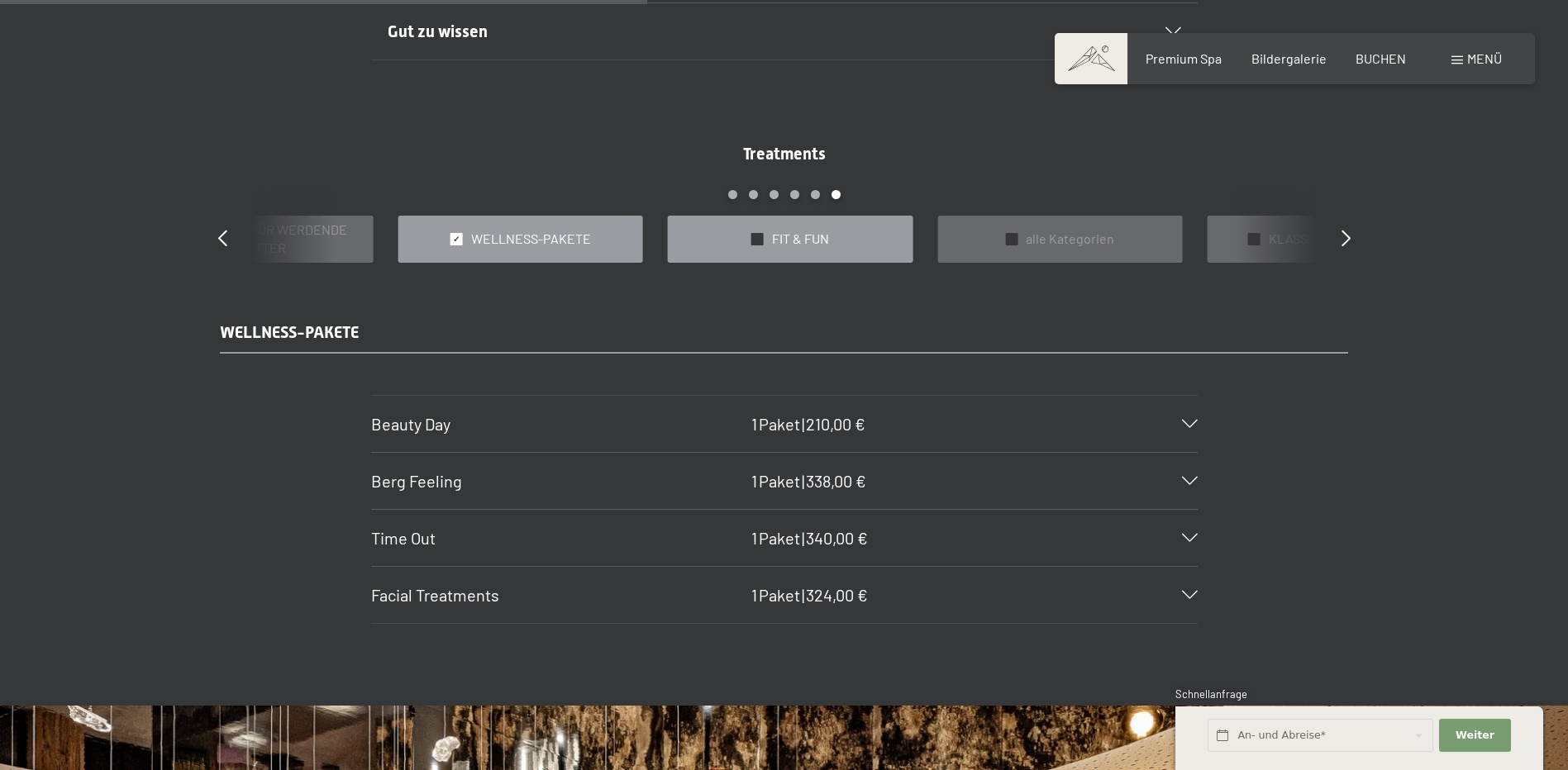
click at [840, 254] on div "✓ FIT & FUN" at bounding box center [790, 239] width 244 height 47
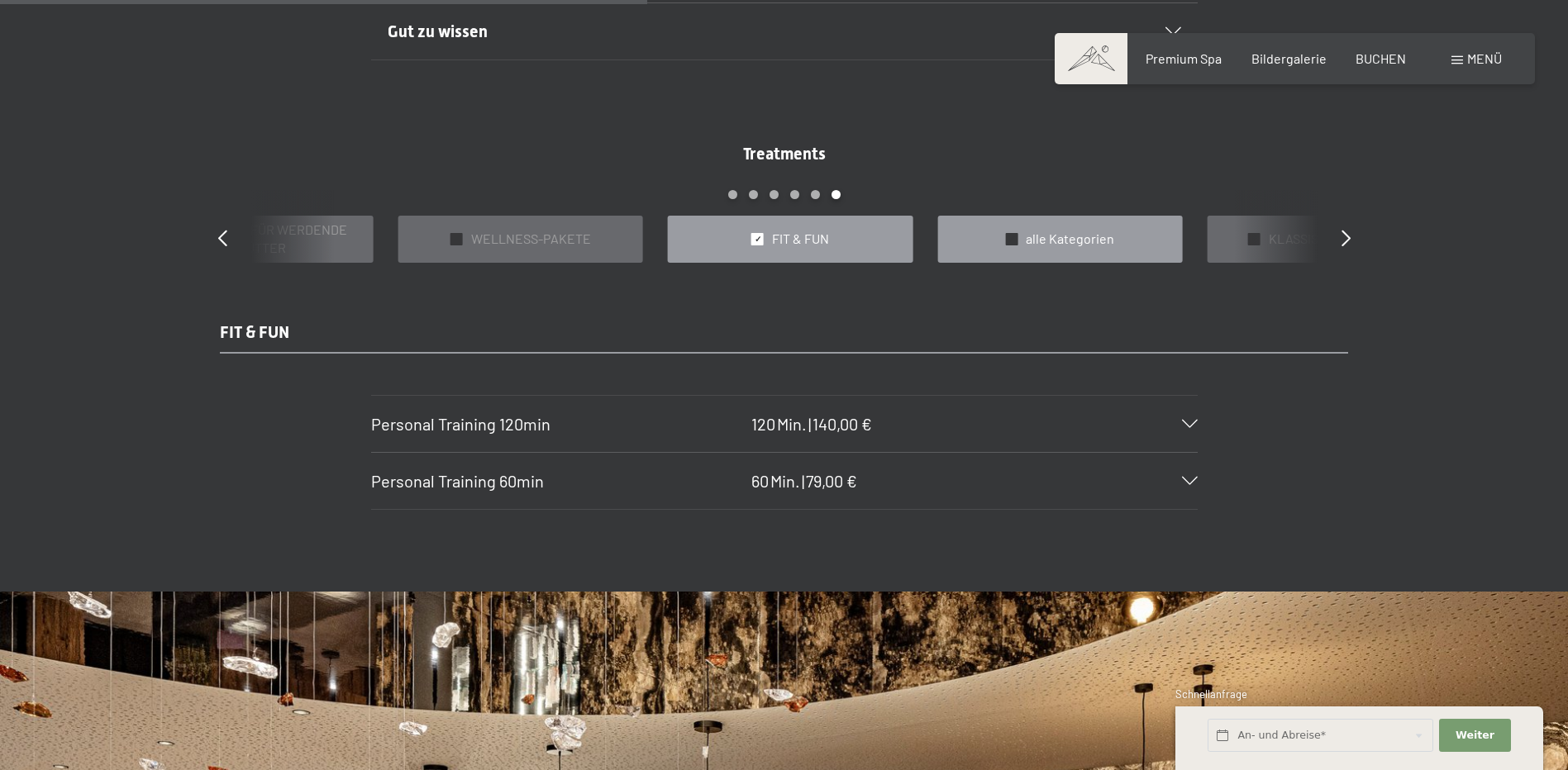
click at [1072, 233] on span "alle Kategorien" at bounding box center [1070, 239] width 89 height 19
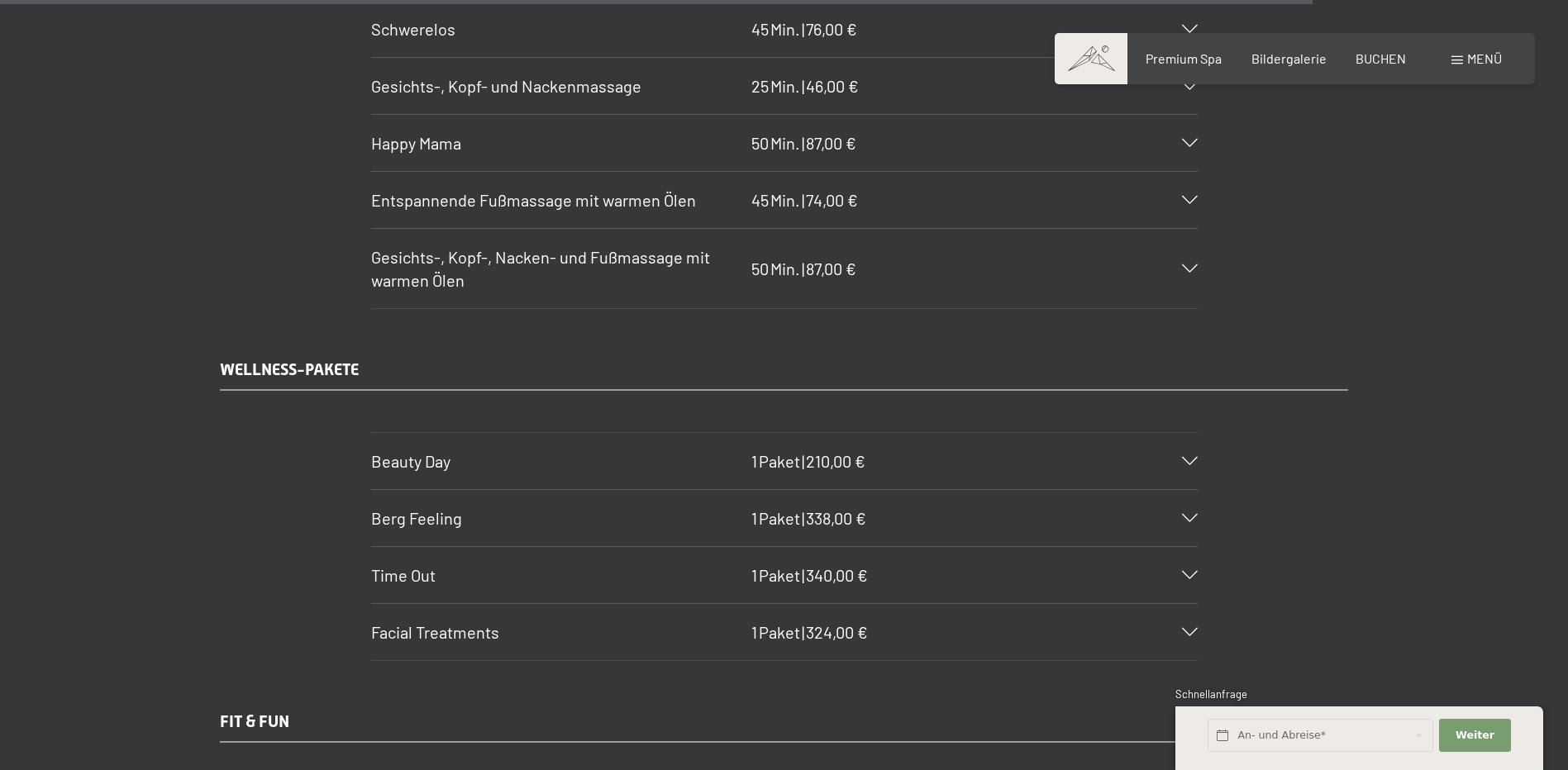
scroll to position [11407, 0]
